Goal: Check status: Check status

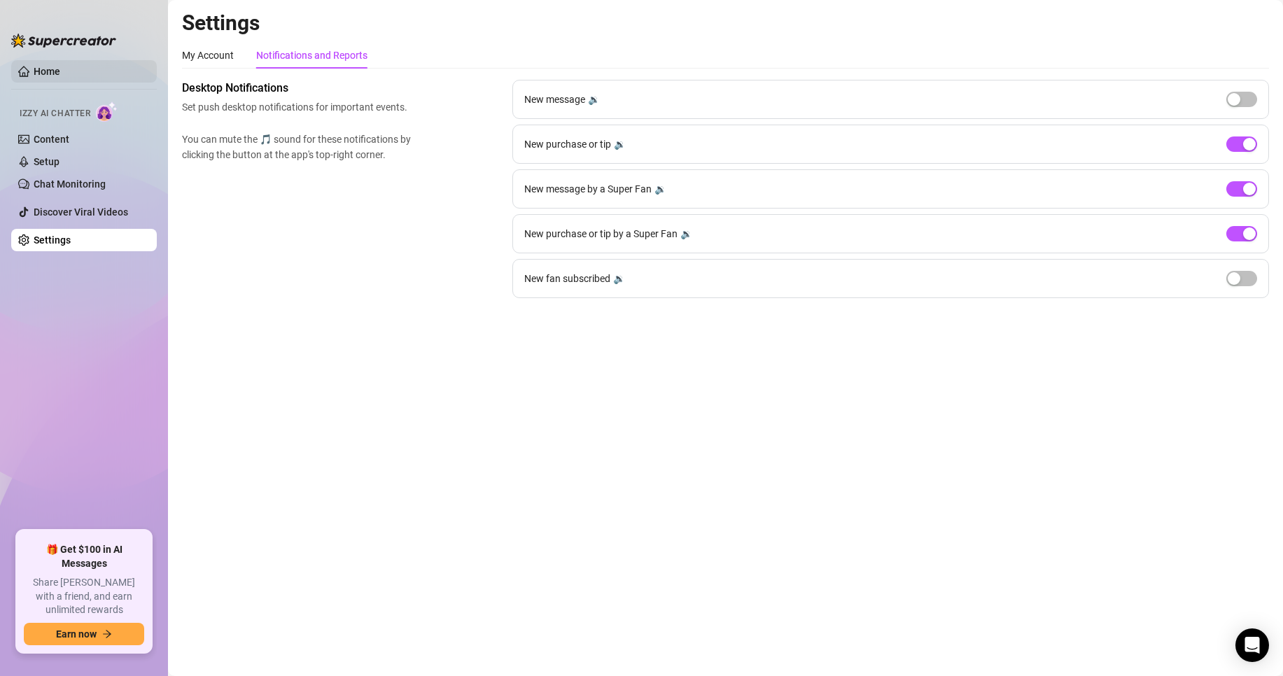
click at [60, 68] on link "Home" at bounding box center [47, 71] width 27 height 11
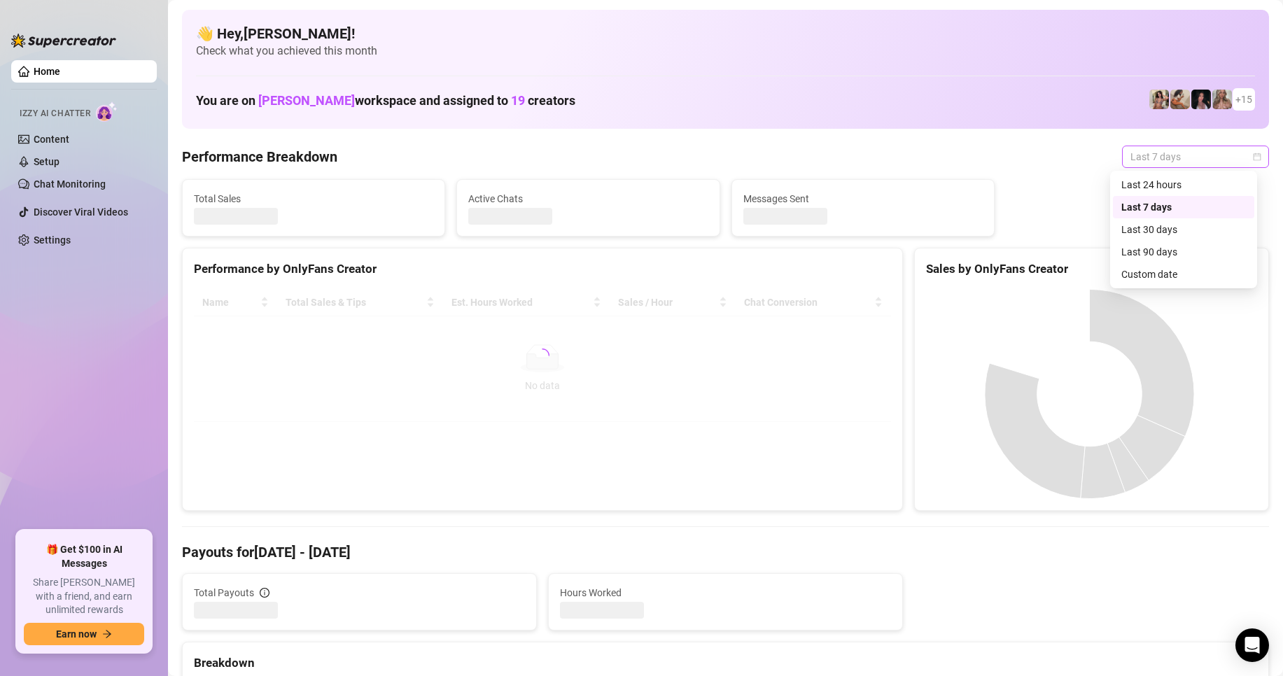
click at [1165, 160] on span "Last 7 days" at bounding box center [1195, 156] width 130 height 21
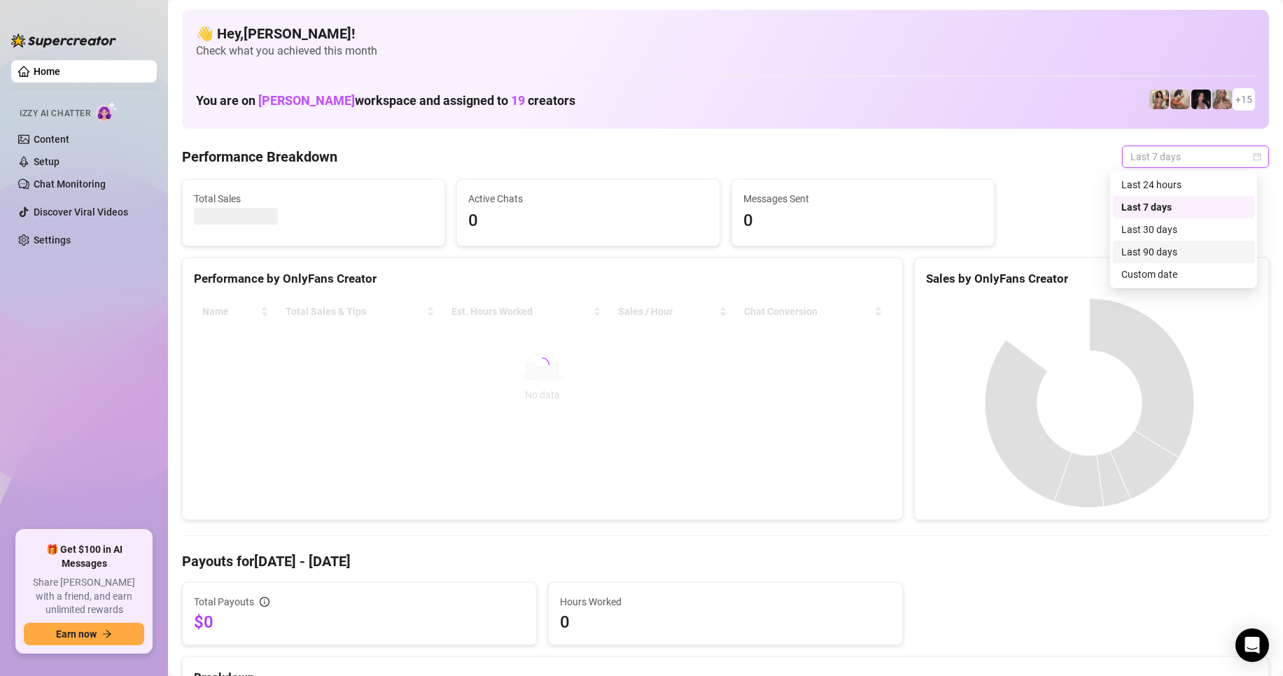
click at [1165, 278] on div "Custom date" at bounding box center [1183, 274] width 125 height 15
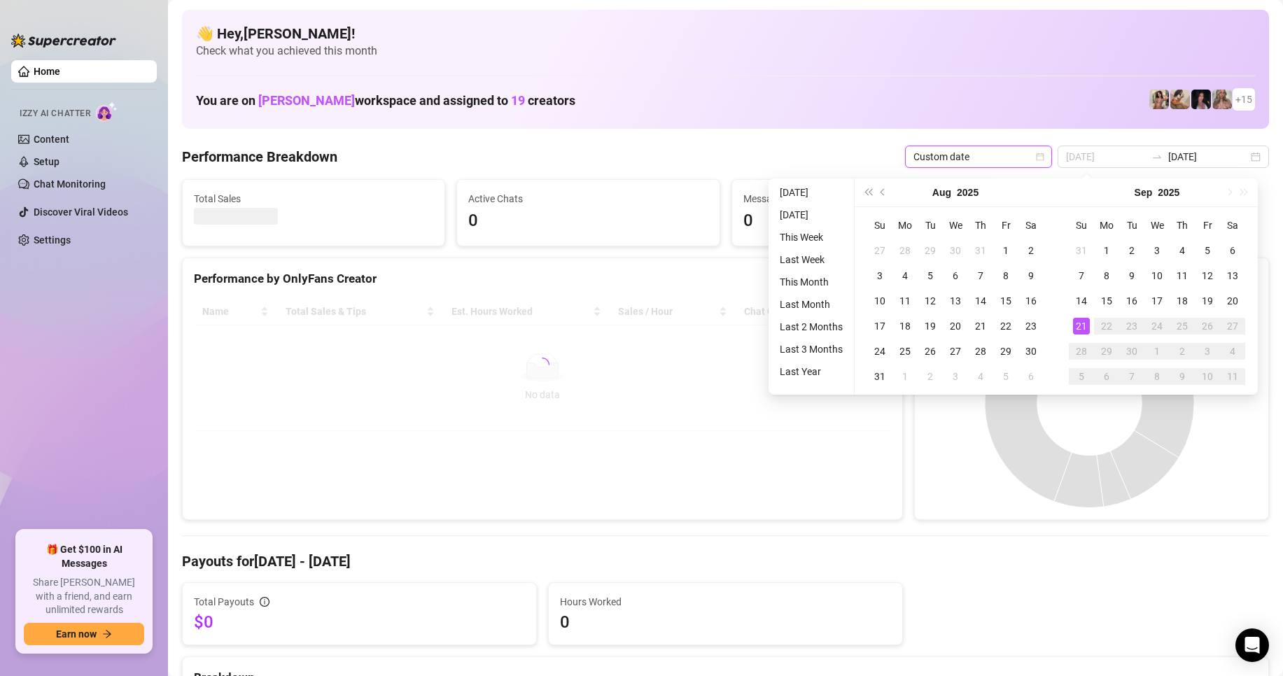
click at [1085, 326] on div "21" at bounding box center [1081, 326] width 17 height 17
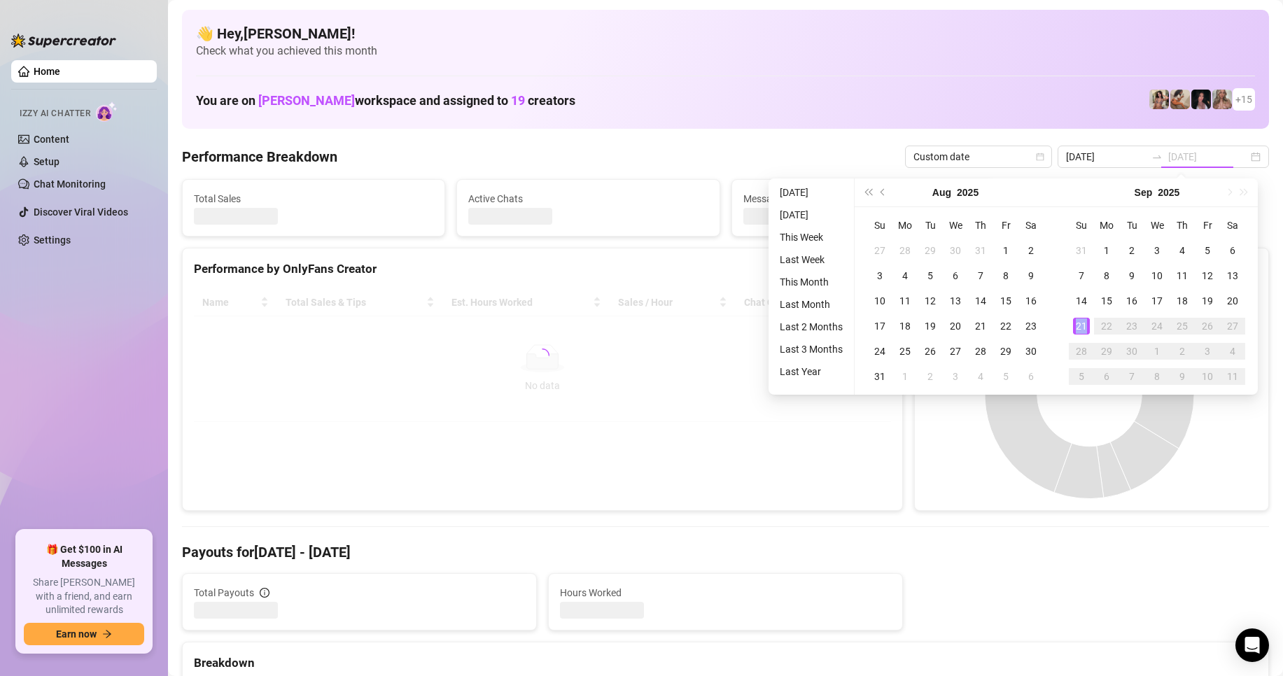
click at [1085, 326] on div "21" at bounding box center [1081, 326] width 17 height 17
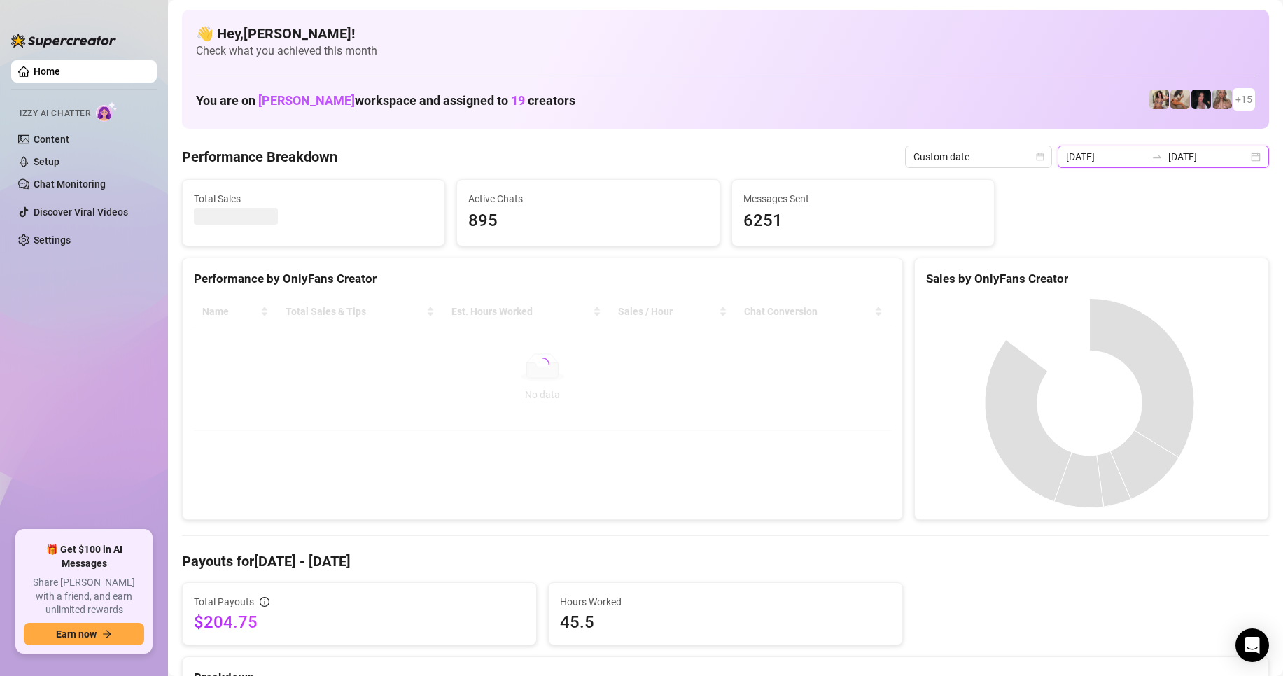
click at [1123, 159] on input "[DATE]" at bounding box center [1106, 156] width 80 height 15
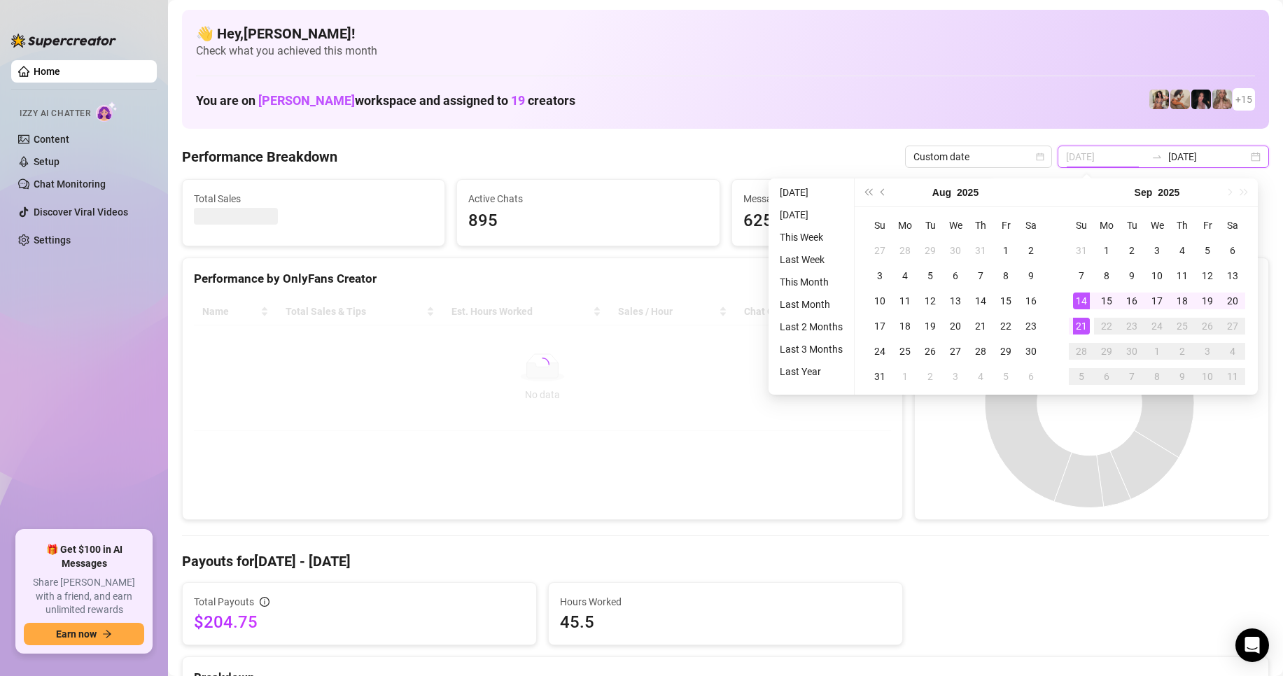
type input "[DATE]"
click at [1080, 322] on div "21" at bounding box center [1081, 326] width 17 height 17
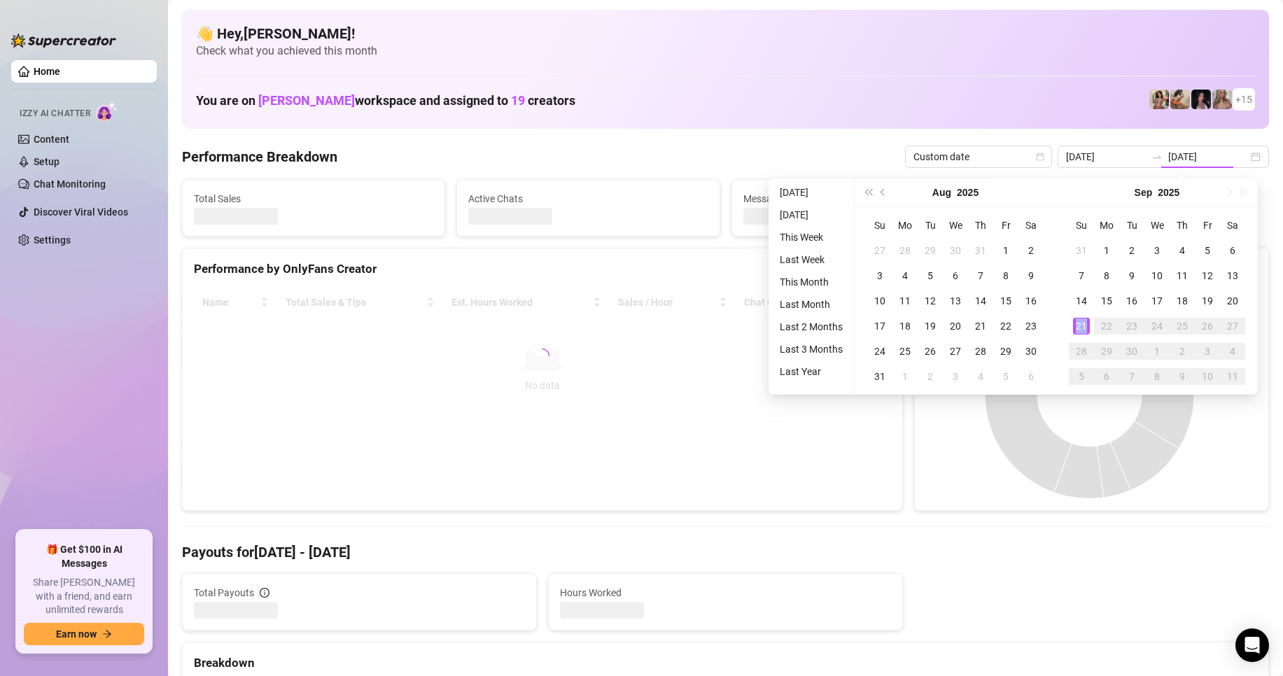
type input "[DATE]"
